Goal: Information Seeking & Learning: Learn about a topic

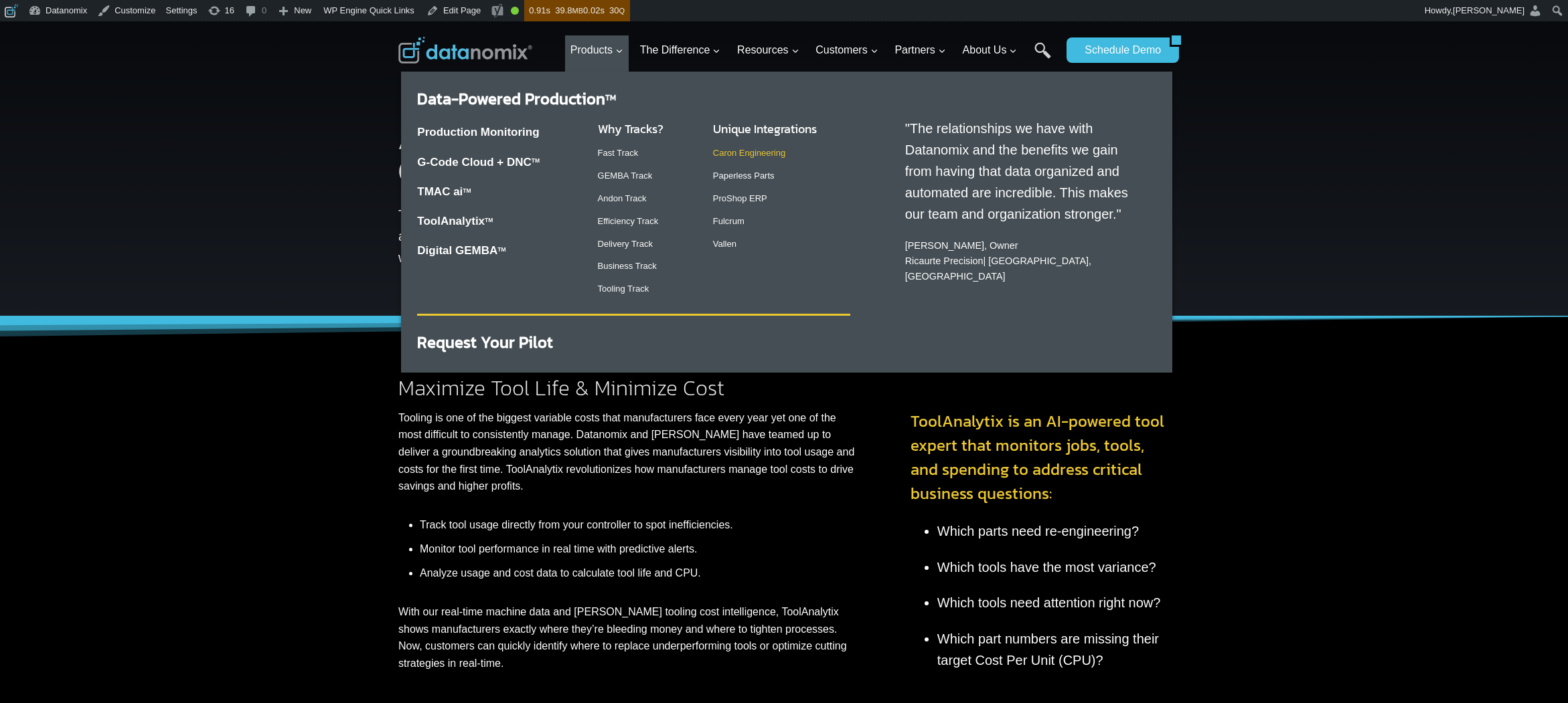
click at [755, 151] on link "Caron Engineering" at bounding box center [749, 153] width 72 height 10
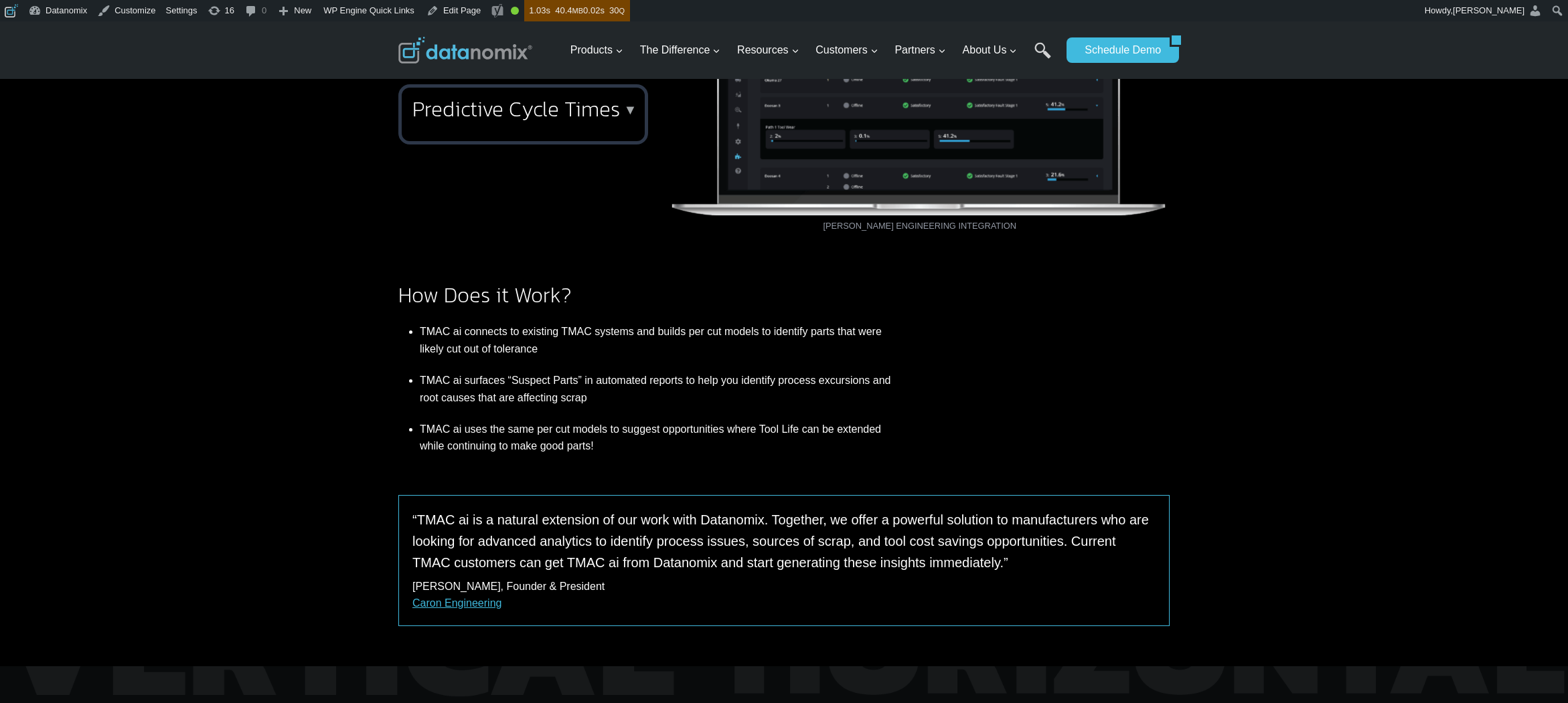
scroll to position [733, 0]
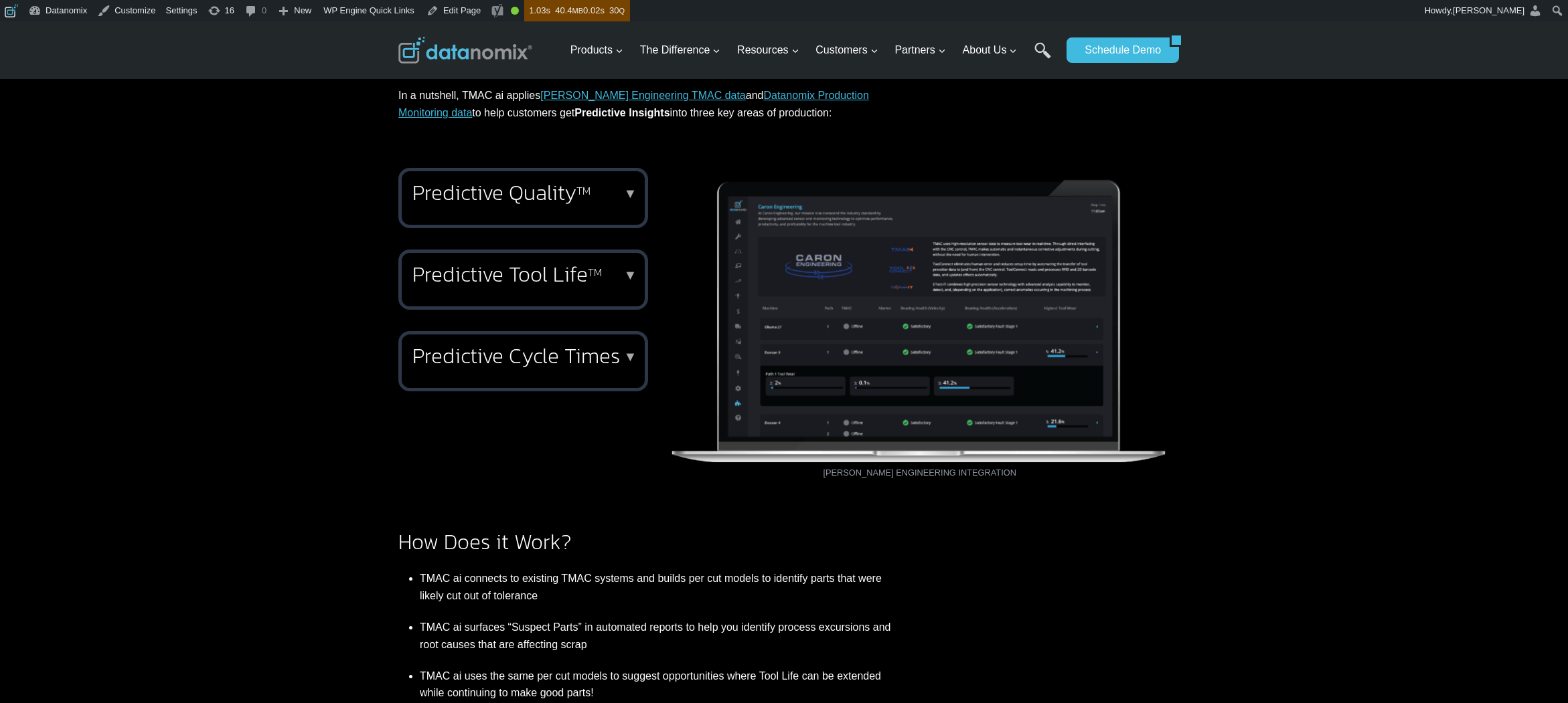
click at [561, 201] on h2 "Predictive Quality TM" at bounding box center [520, 193] width 217 height 22
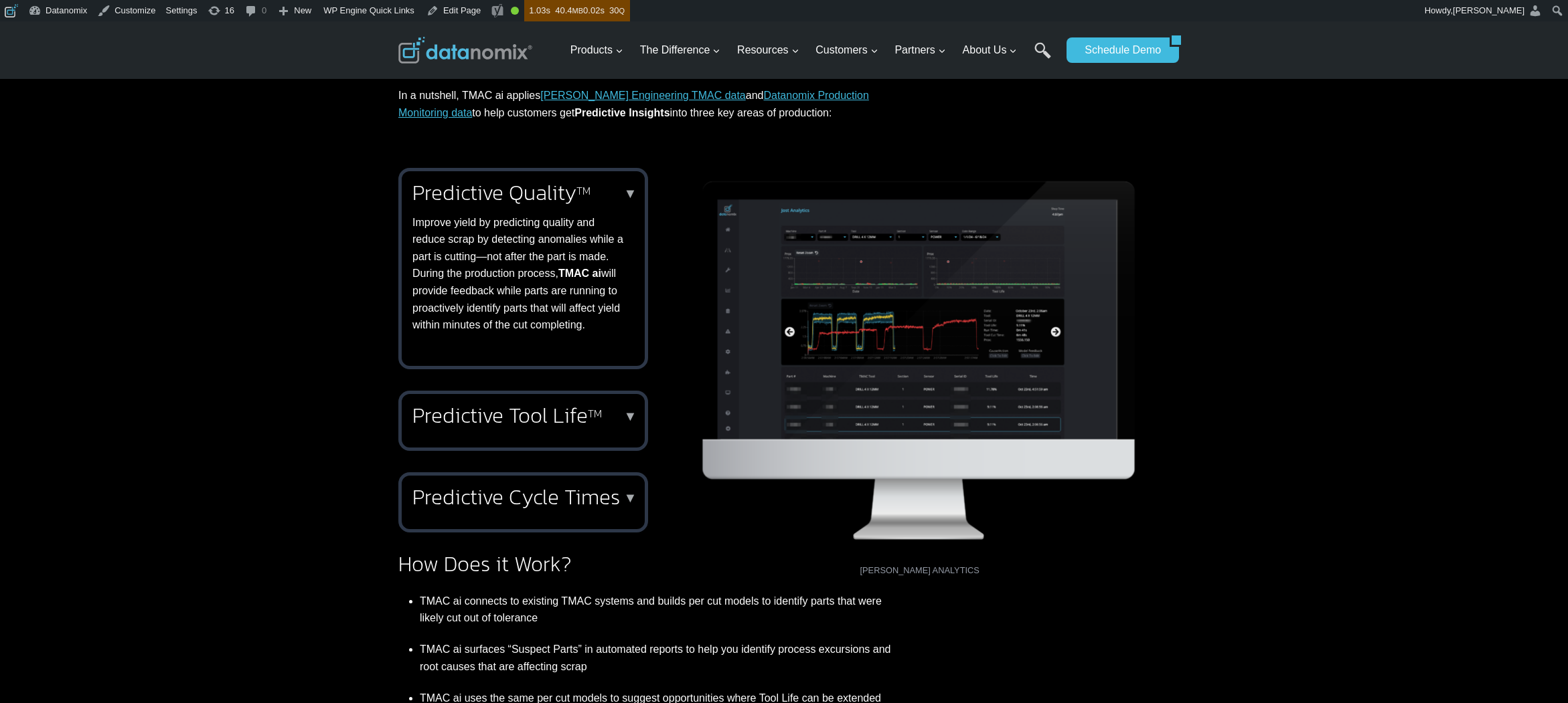
click at [573, 407] on h2 "Predictive Tool Life TM" at bounding box center [520, 416] width 217 height 22
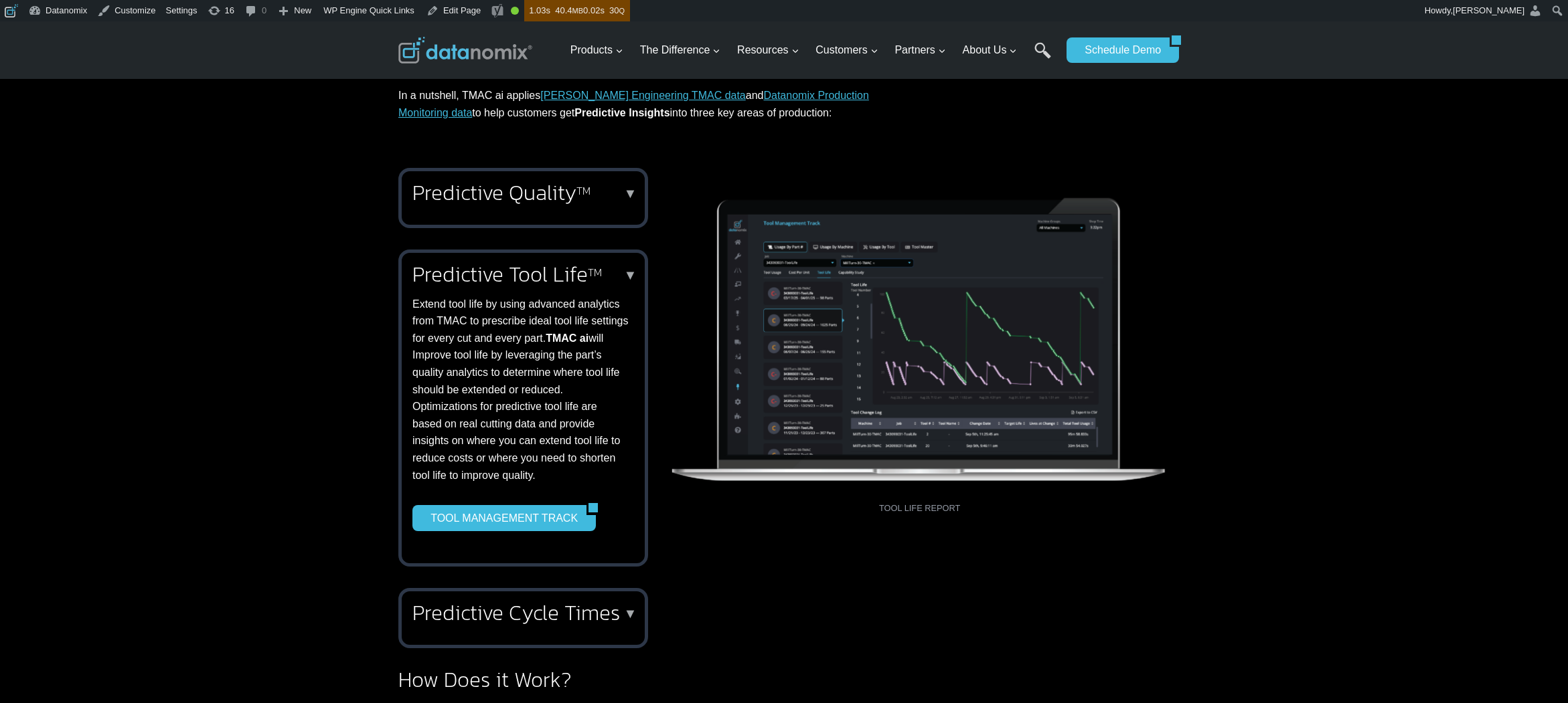
click at [610, 624] on h2 "Predictive Cycle Times" at bounding box center [520, 613] width 217 height 22
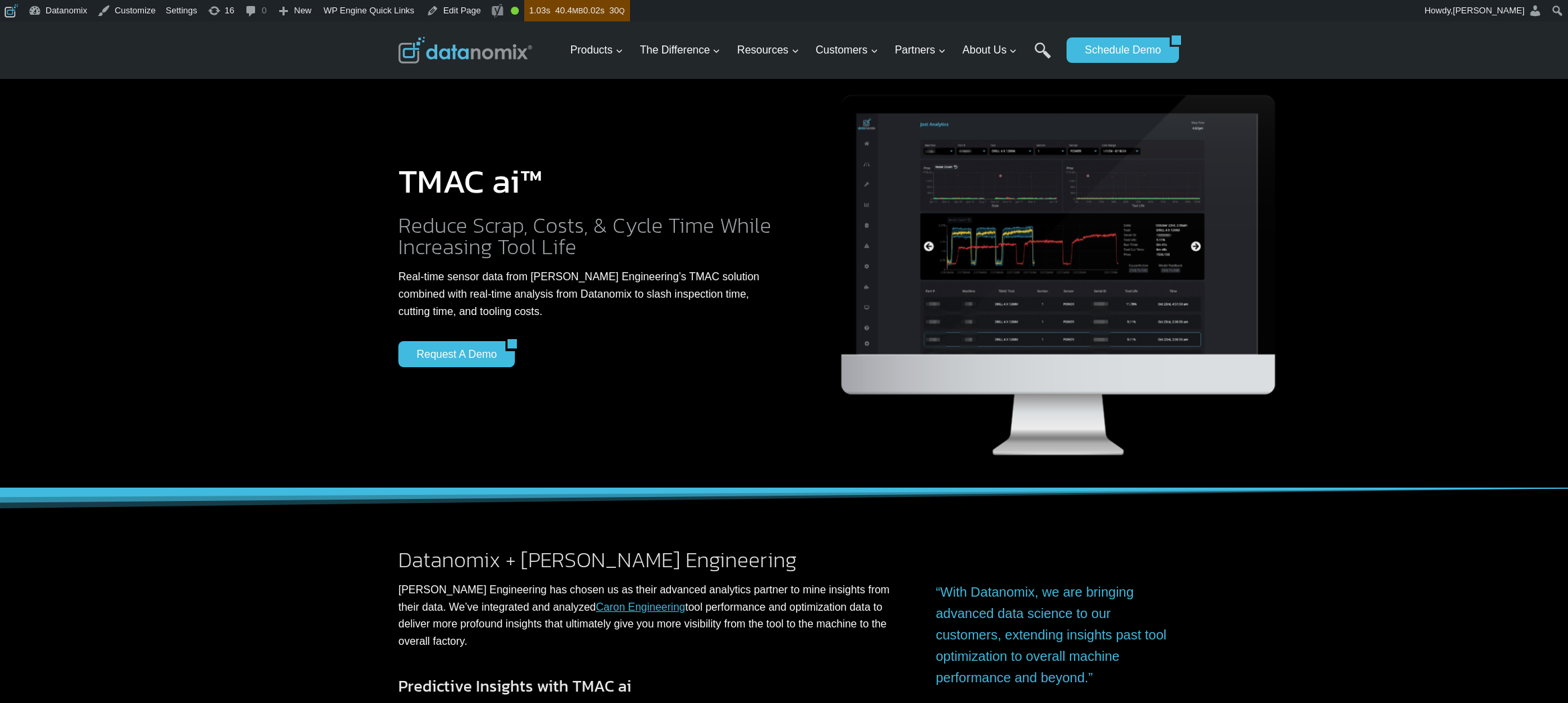
scroll to position [0, 0]
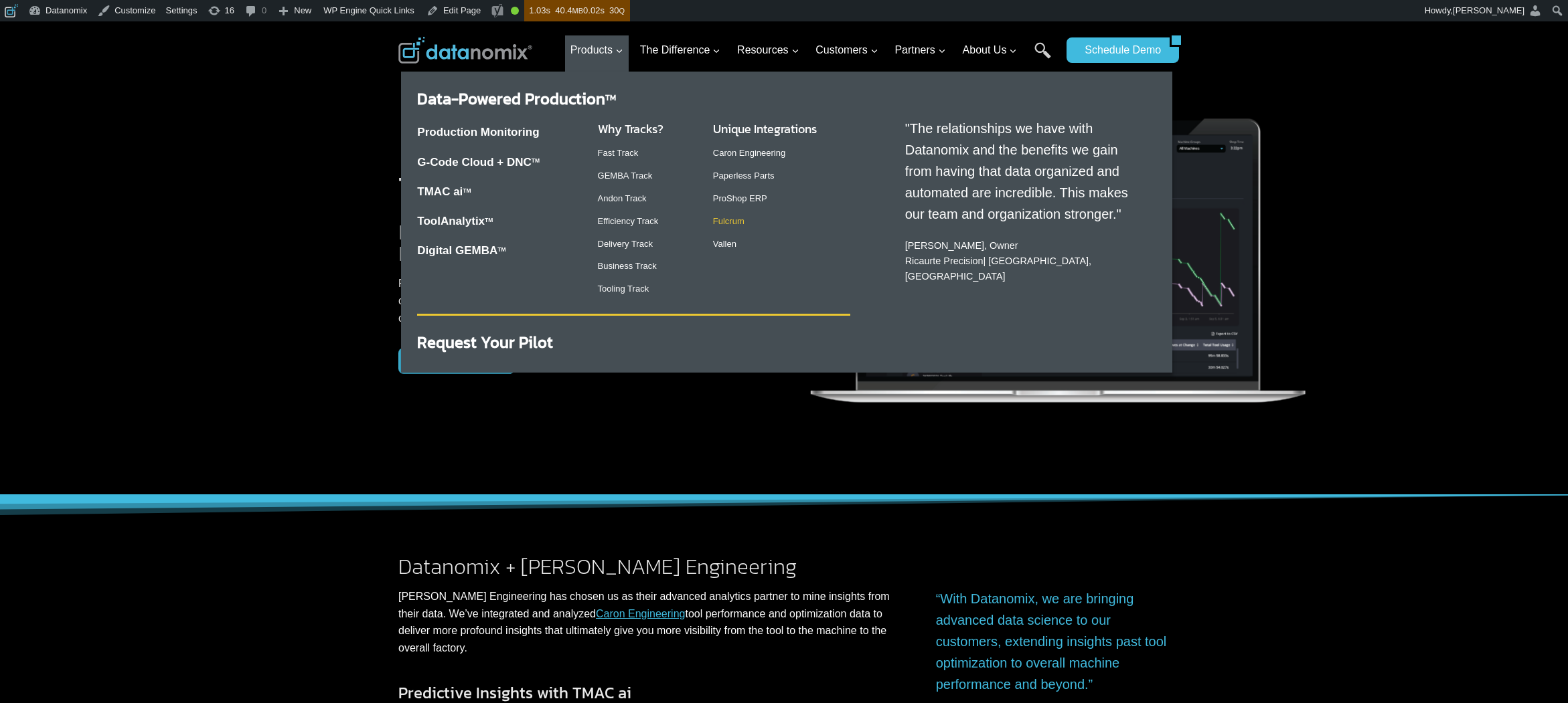
click at [737, 216] on link "Fulcrum" at bounding box center [728, 221] width 31 height 10
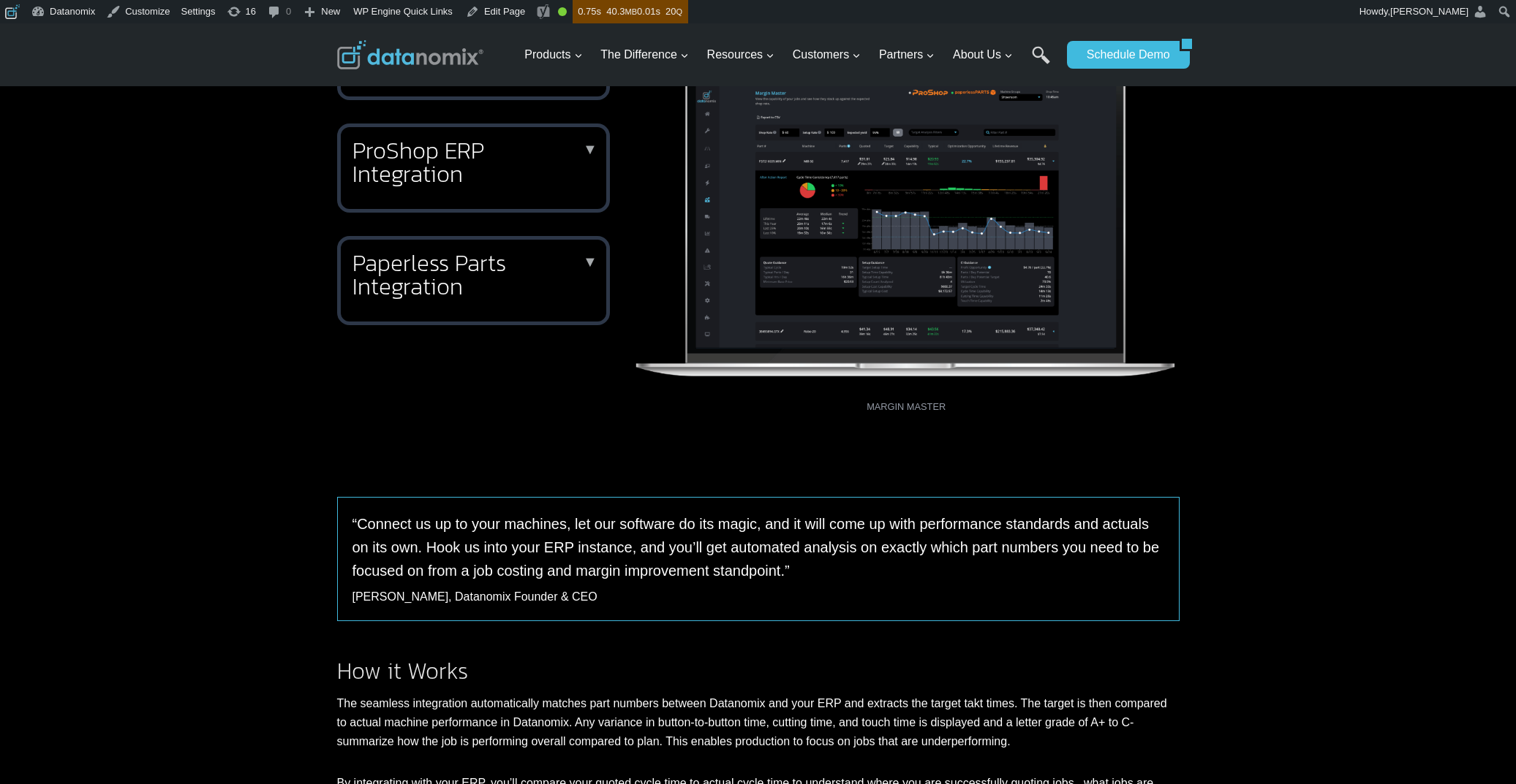
scroll to position [361, 0]
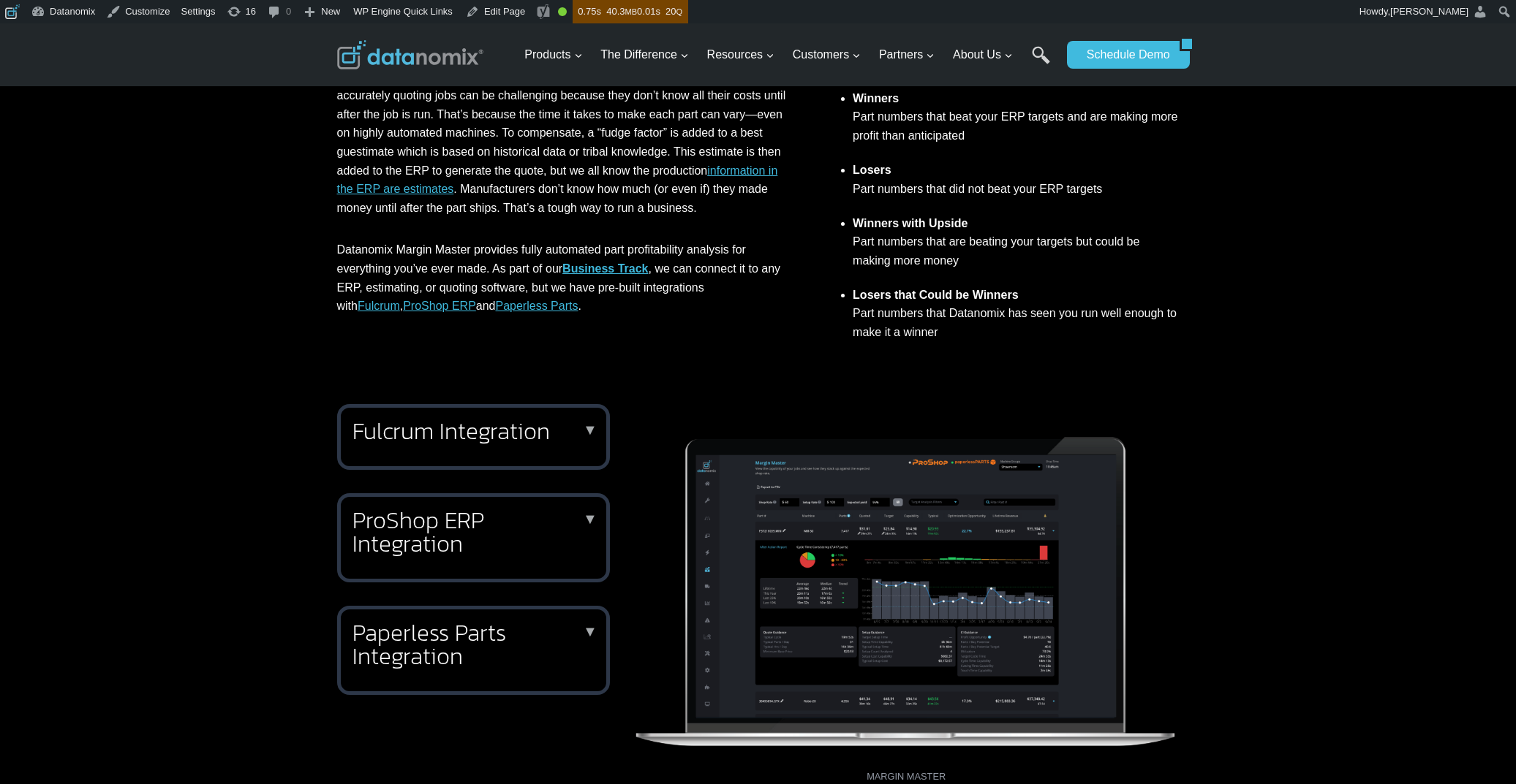
click at [485, 440] on h2 "Fulcrum Integration" at bounding box center [470, 431] width 237 height 24
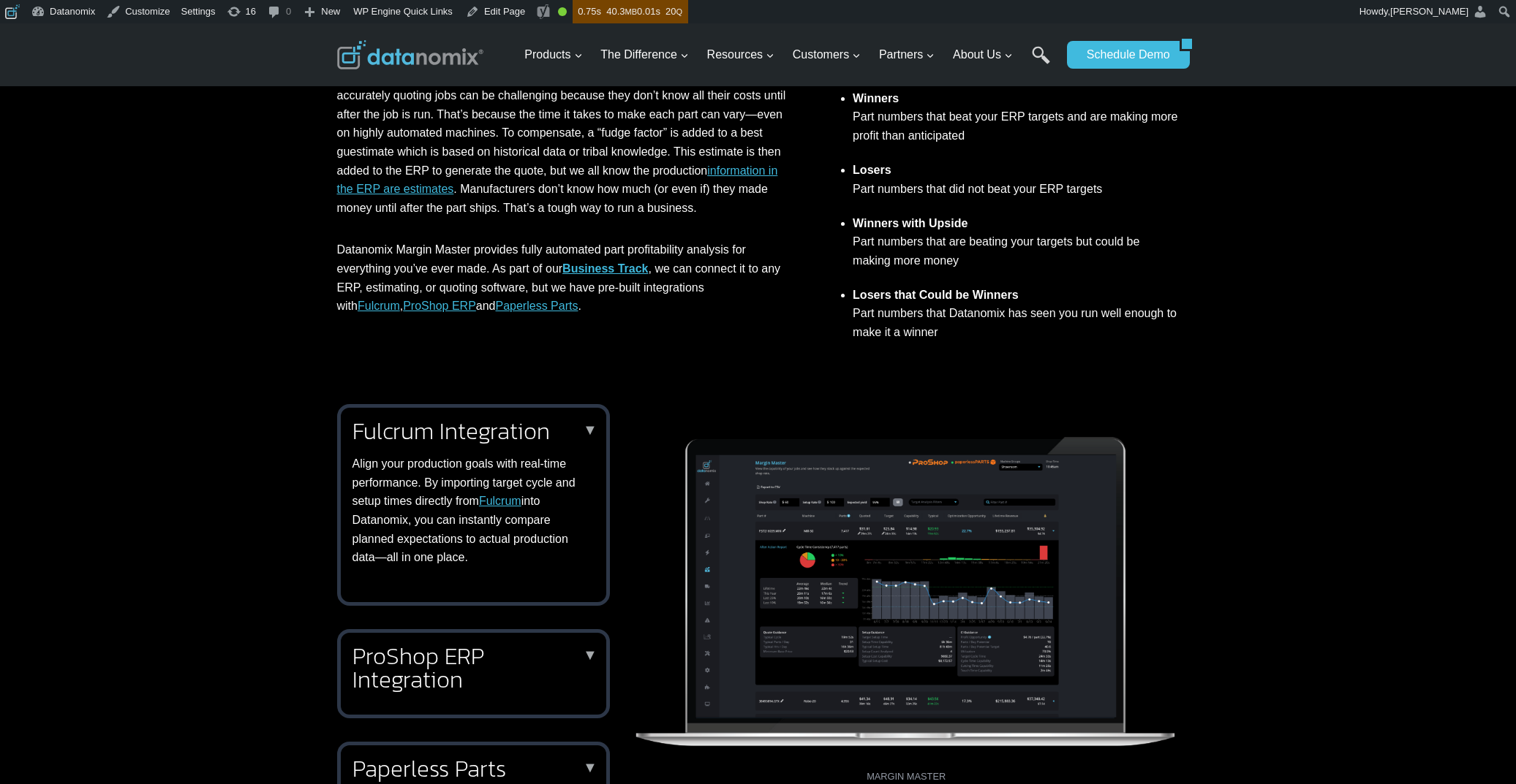
click at [485, 440] on h2 "Fulcrum Integration" at bounding box center [470, 431] width 237 height 24
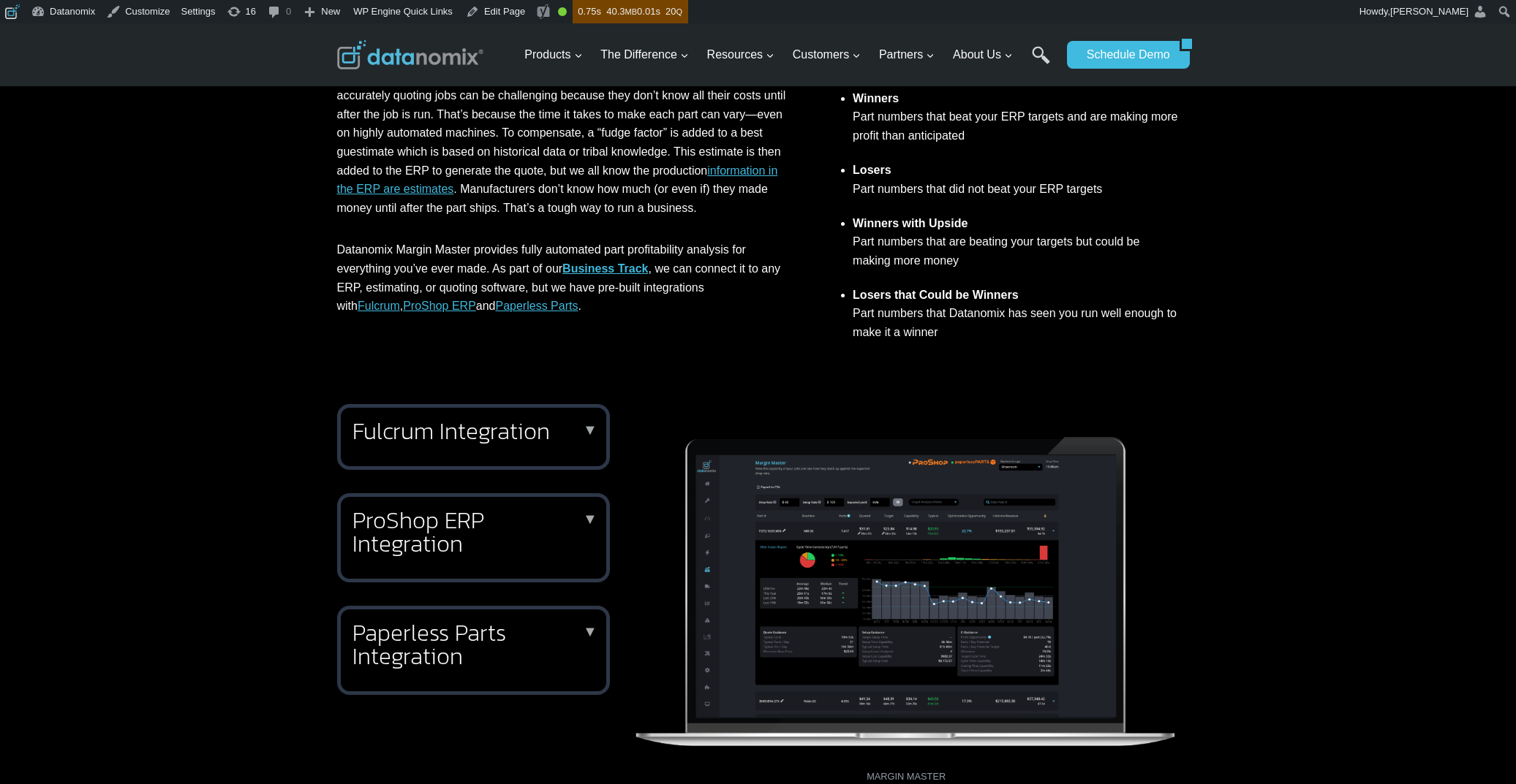
click at [1326, 463] on div "Fulcrum Integration ▼ Align your production goals with real-time performance. B…" at bounding box center [758, 621] width 1516 height 468
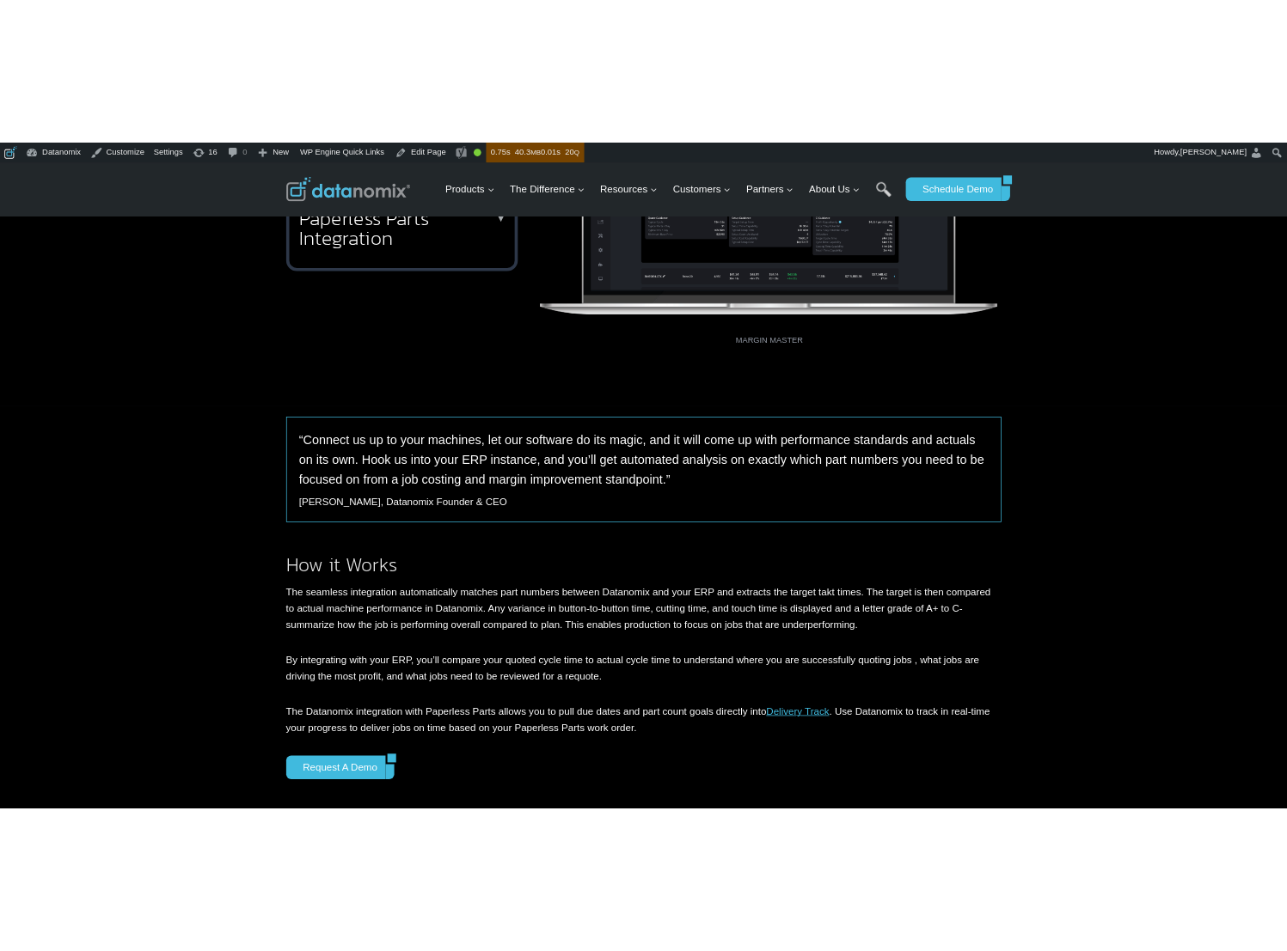
scroll to position [0, 0]
